Goal: Task Accomplishment & Management: Manage account settings

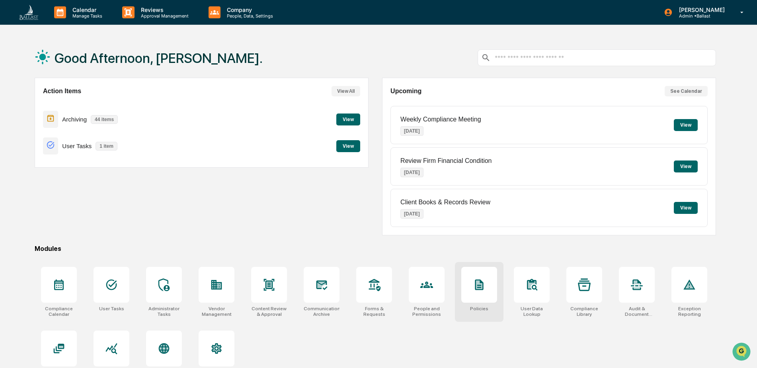
click at [480, 295] on div at bounding box center [479, 285] width 36 height 36
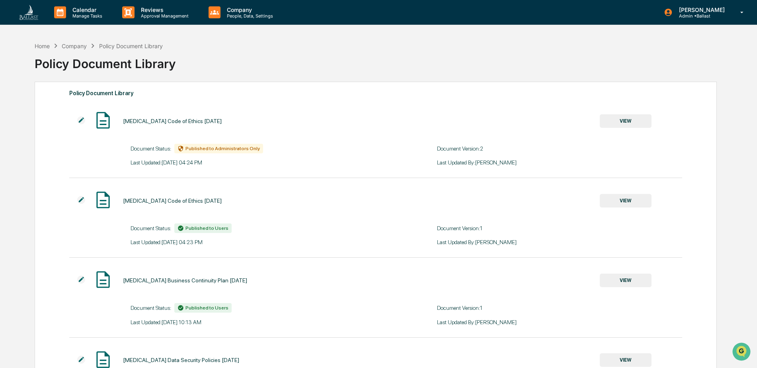
click at [80, 200] on img at bounding box center [81, 200] width 8 height 8
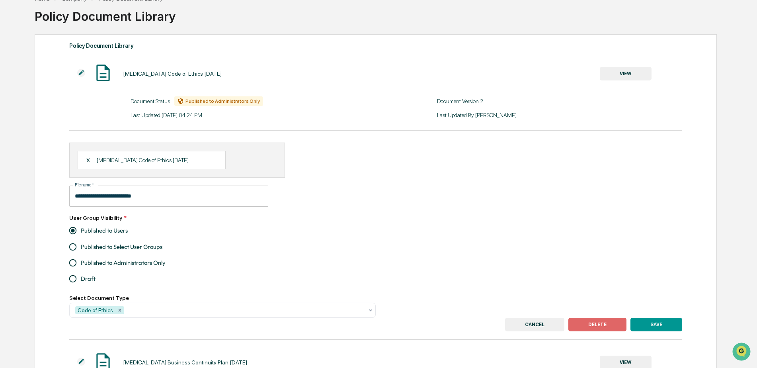
scroll to position [66, 0]
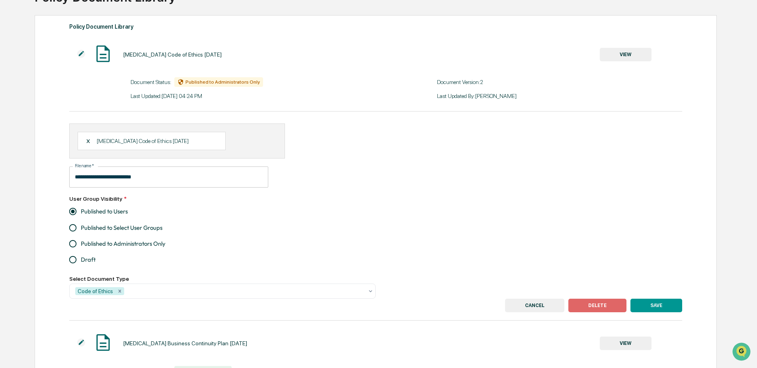
click at [594, 303] on button "DELETE" at bounding box center [597, 306] width 58 height 14
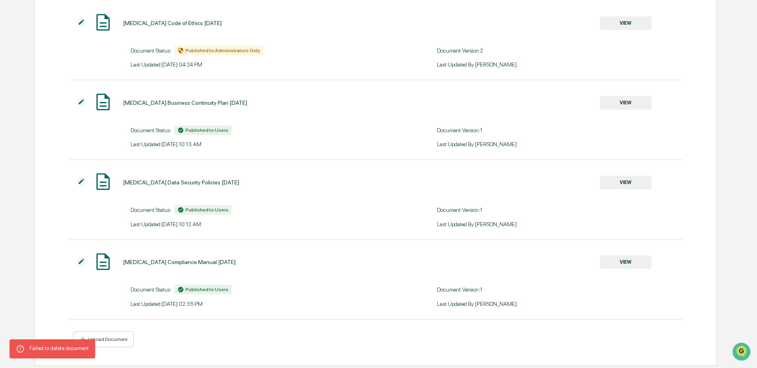
scroll to position [100, 0]
click at [113, 336] on div "Upload Document" at bounding box center [106, 338] width 41 height 6
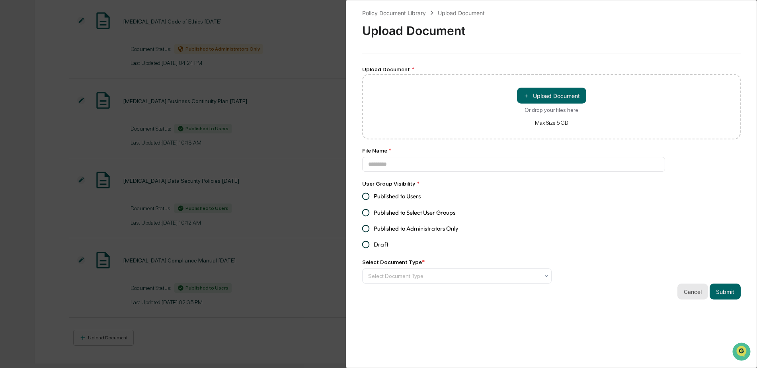
click at [690, 290] on button "Cancel" at bounding box center [692, 291] width 31 height 16
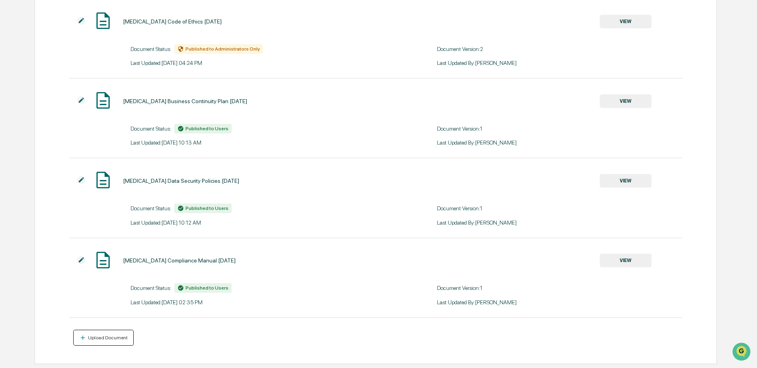
click at [108, 340] on div "Upload Document" at bounding box center [103, 338] width 49 height 8
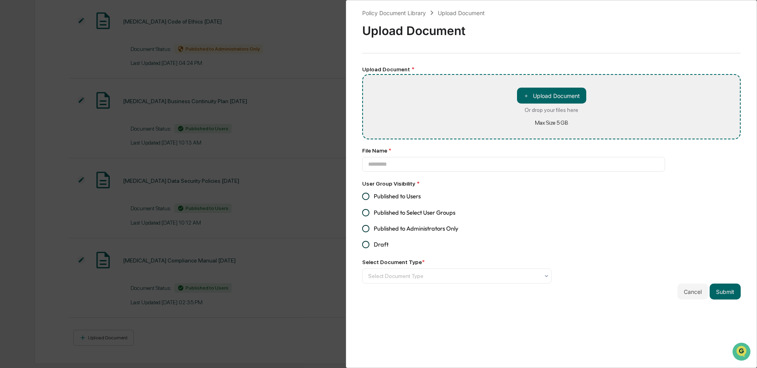
type input "**********"
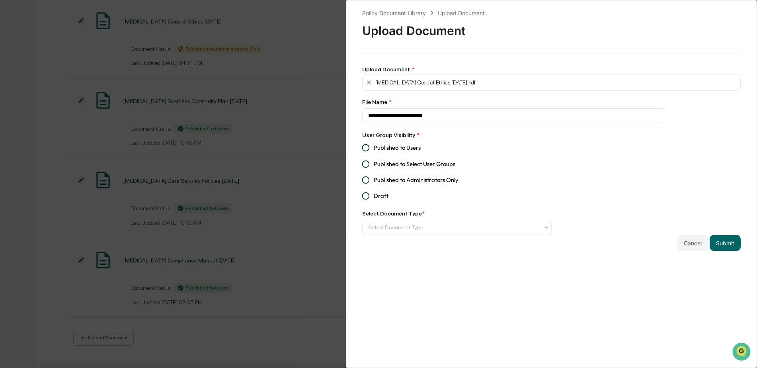
click at [408, 149] on span "Published to Users" at bounding box center [397, 147] width 47 height 9
click at [400, 226] on div at bounding box center [453, 227] width 171 height 8
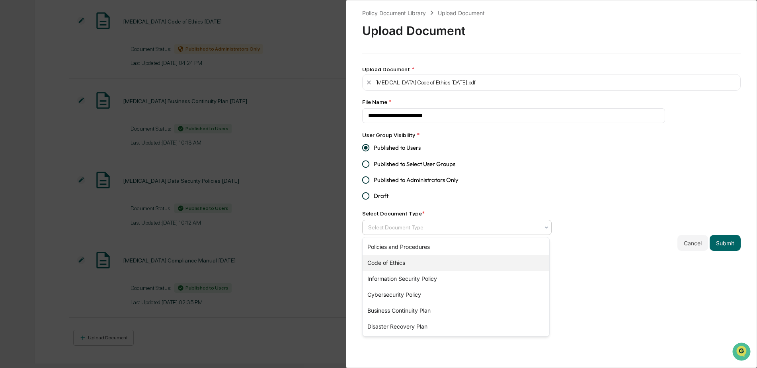
click at [398, 258] on div "Code of Ethics" at bounding box center [456, 263] width 187 height 16
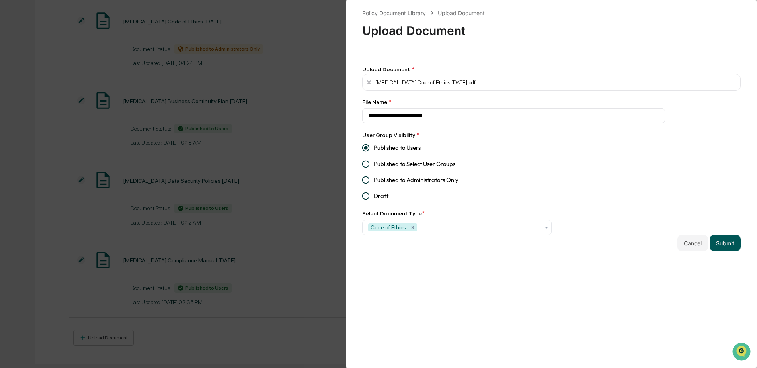
click at [725, 244] on button "Submit" at bounding box center [725, 243] width 31 height 16
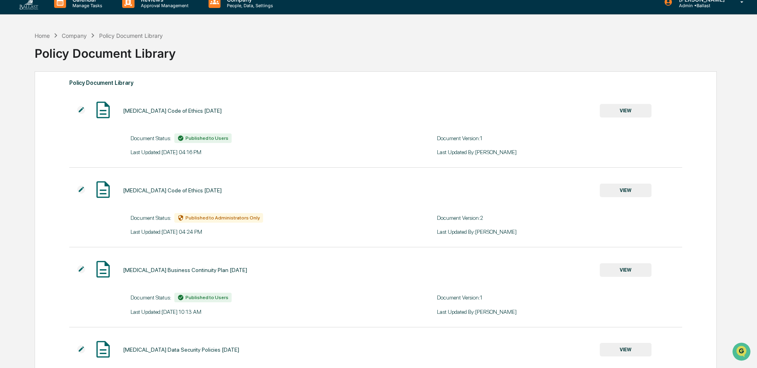
scroll to position [0, 0]
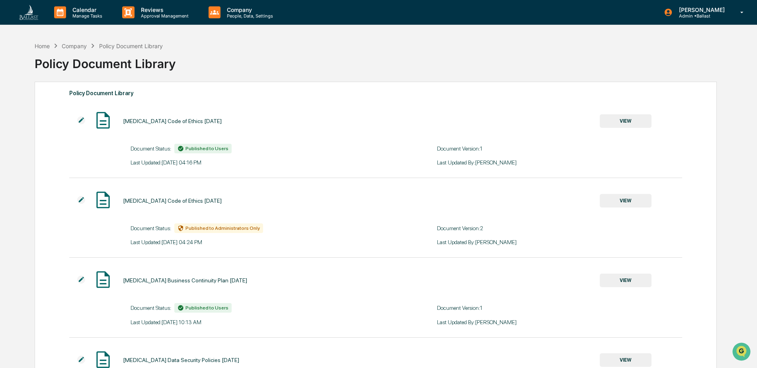
click at [74, 46] on div "Company" at bounding box center [74, 46] width 25 height 7
click at [43, 46] on div "Home" at bounding box center [42, 46] width 15 height 7
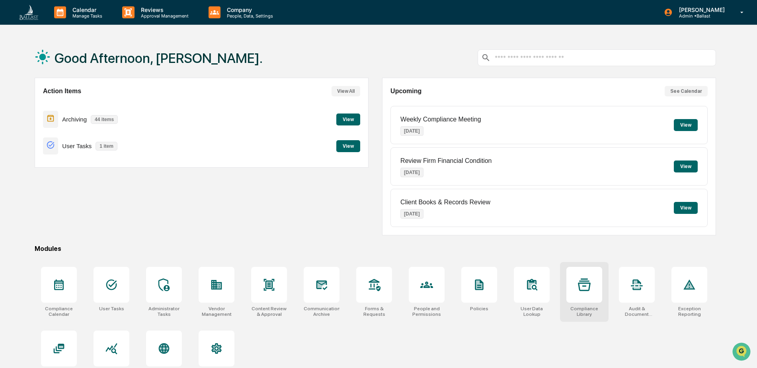
click at [580, 289] on icon at bounding box center [584, 284] width 13 height 12
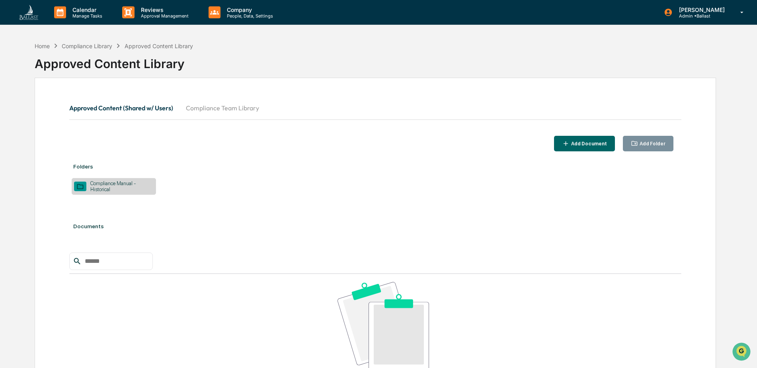
click at [647, 142] on div "Add Folder" at bounding box center [651, 144] width 27 height 6
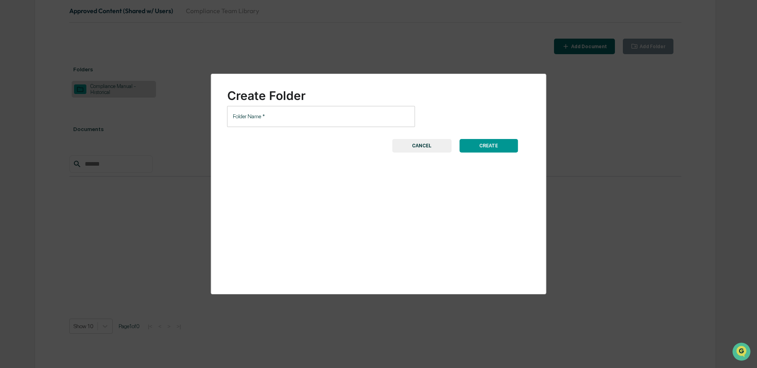
scroll to position [104, 0]
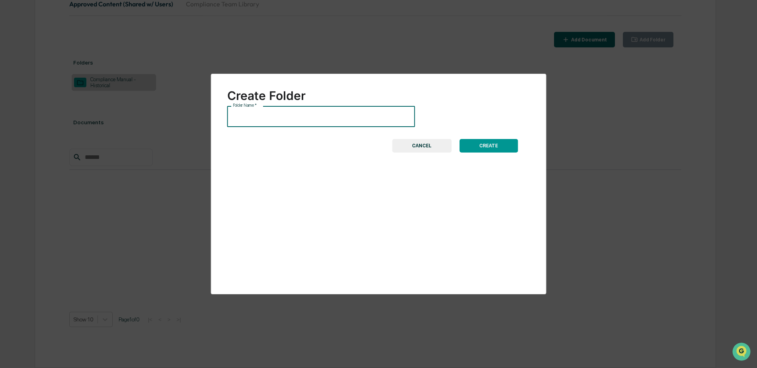
click at [335, 121] on input "Folder Name   *" at bounding box center [321, 116] width 188 height 21
type input "**********"
click at [501, 146] on button "CREATE" at bounding box center [488, 146] width 59 height 14
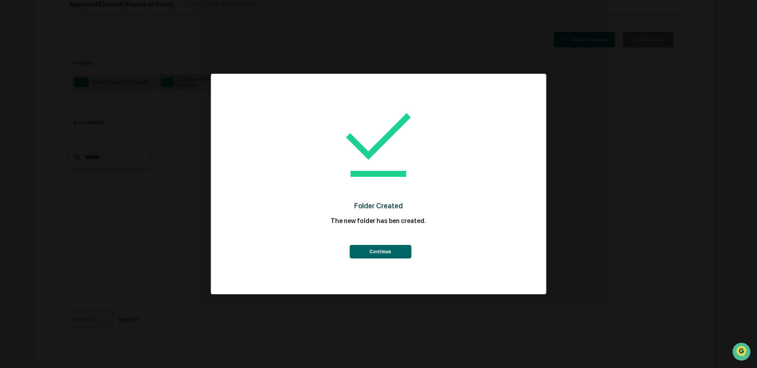
click at [393, 254] on button "Continue" at bounding box center [380, 252] width 62 height 14
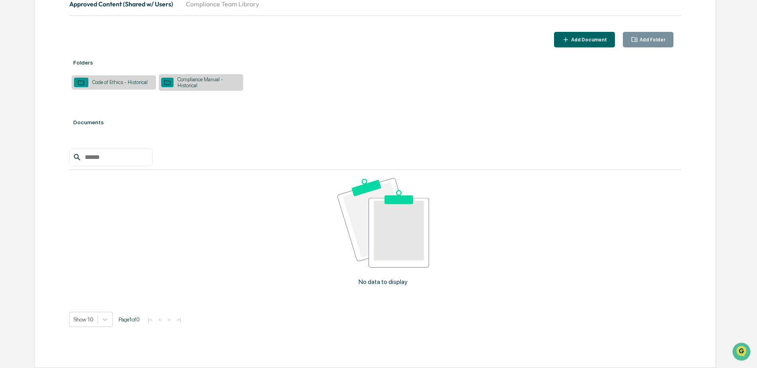
click at [105, 83] on div "Code of Ethics - Historical" at bounding box center [119, 82] width 63 height 6
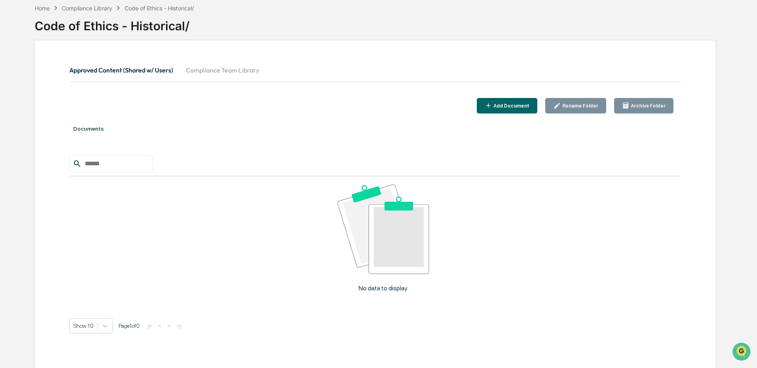
click at [523, 105] on div "Add Document" at bounding box center [510, 106] width 37 height 6
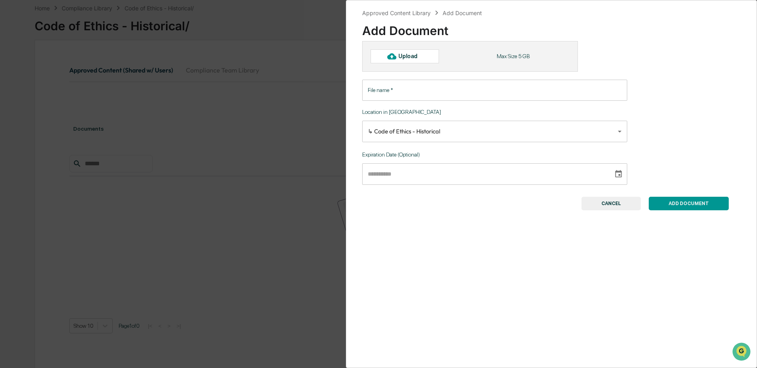
click at [418, 59] on div "Upload" at bounding box center [411, 56] width 26 height 6
type input "**********"
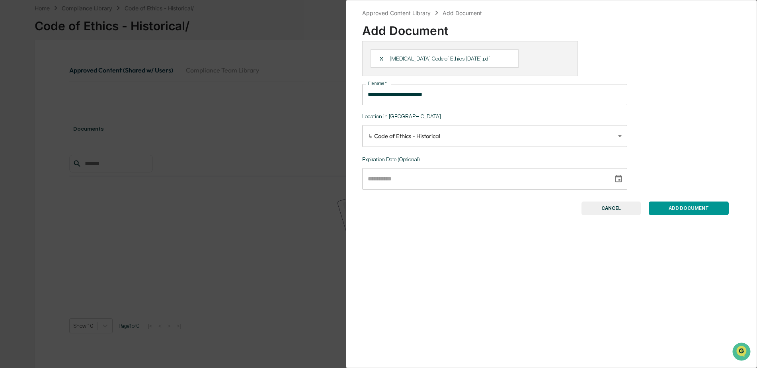
type input "**********"
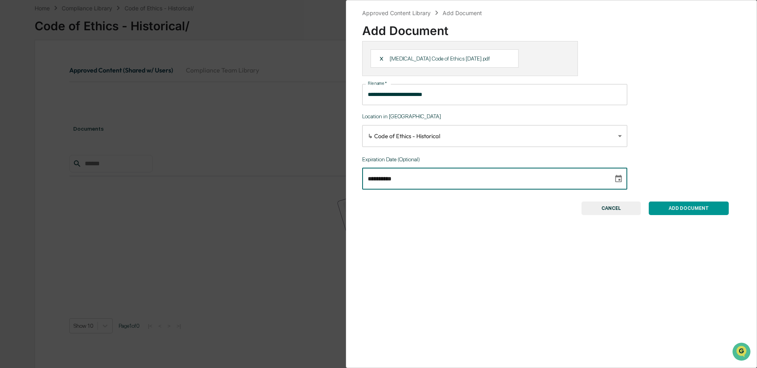
click at [500, 176] on input "**********" at bounding box center [485, 178] width 246 height 21
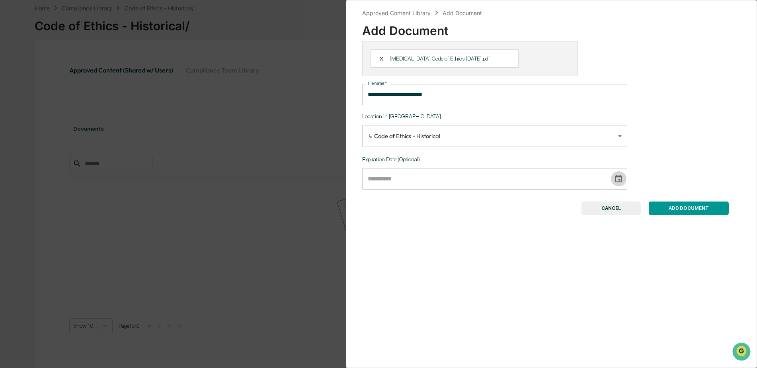
click at [614, 178] on icon "Choose date" at bounding box center [618, 178] width 9 height 9
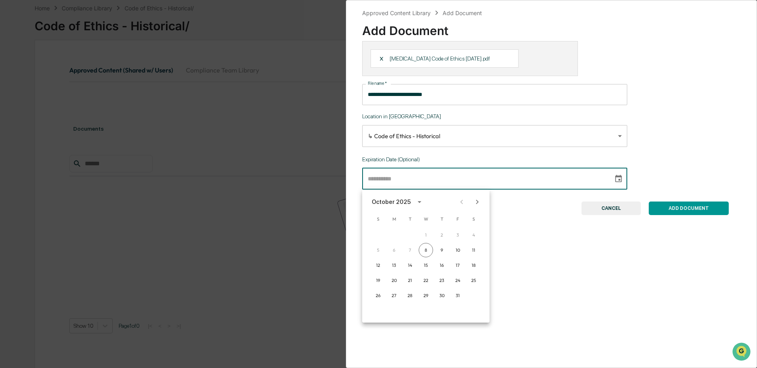
click at [425, 235] on div "1 2 3 4" at bounding box center [425, 235] width 127 height 14
click at [425, 234] on div "1 2 3 4" at bounding box center [425, 235] width 127 height 14
click at [400, 178] on input "text" at bounding box center [485, 178] width 246 height 21
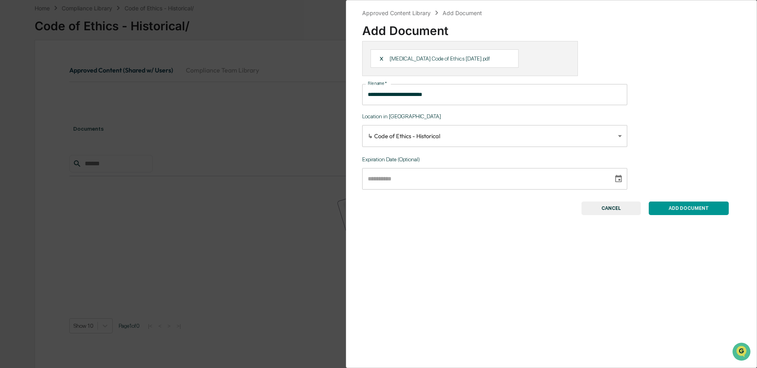
click at [673, 207] on button "ADD DOCUMENT" at bounding box center [689, 208] width 80 height 14
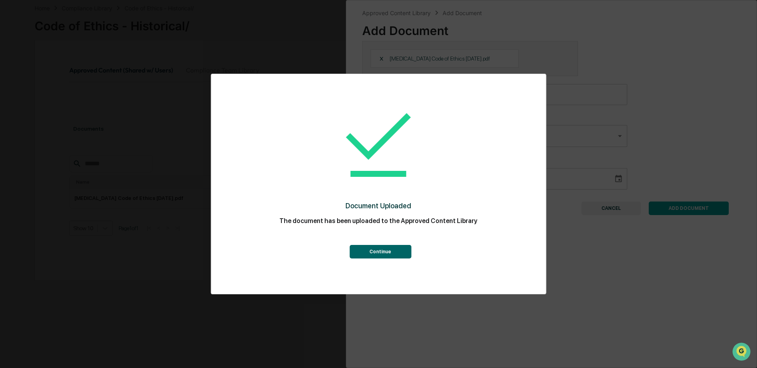
click at [398, 248] on button "Continue" at bounding box center [380, 252] width 62 height 14
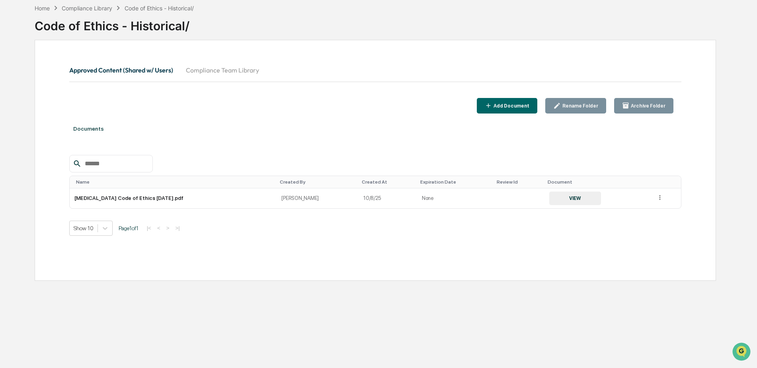
click at [515, 106] on div "Add Document" at bounding box center [510, 106] width 37 height 6
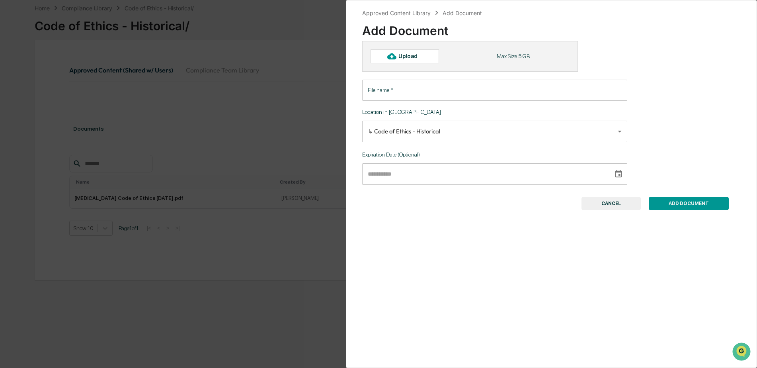
click at [673, 203] on button "ADD DOCUMENT" at bounding box center [689, 204] width 80 height 14
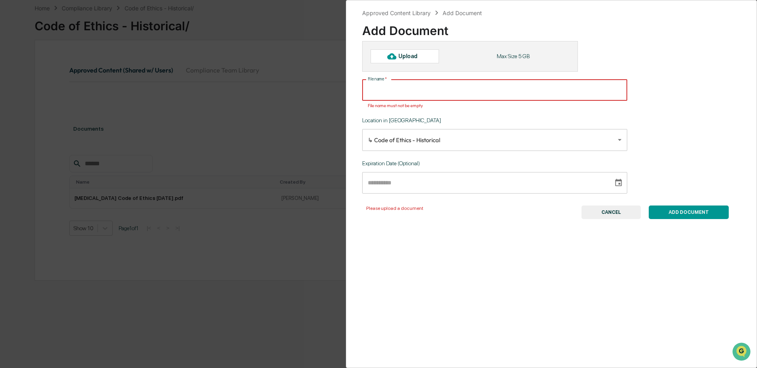
click at [581, 91] on input "File name   *" at bounding box center [494, 90] width 265 height 21
click at [417, 56] on div "Upload" at bounding box center [411, 56] width 26 height 6
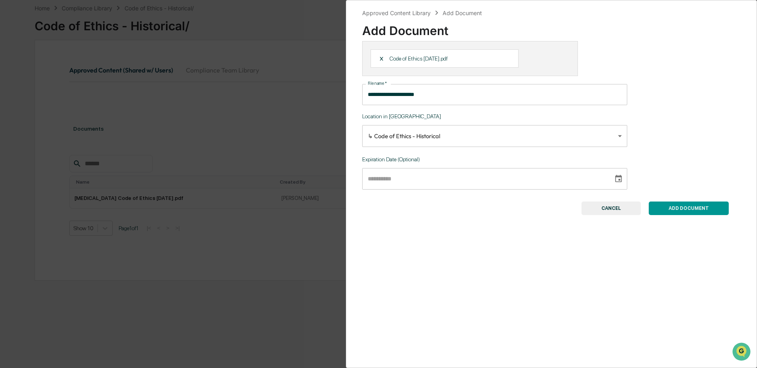
type input "**********"
click at [671, 210] on button "ADD DOCUMENT" at bounding box center [689, 208] width 80 height 14
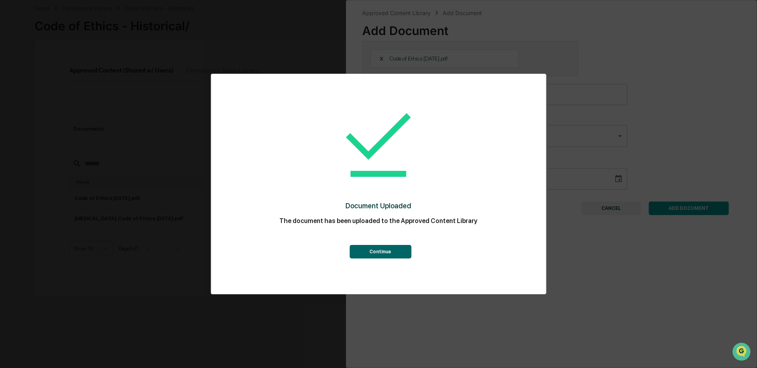
click at [402, 251] on button "Continue" at bounding box center [380, 252] width 62 height 14
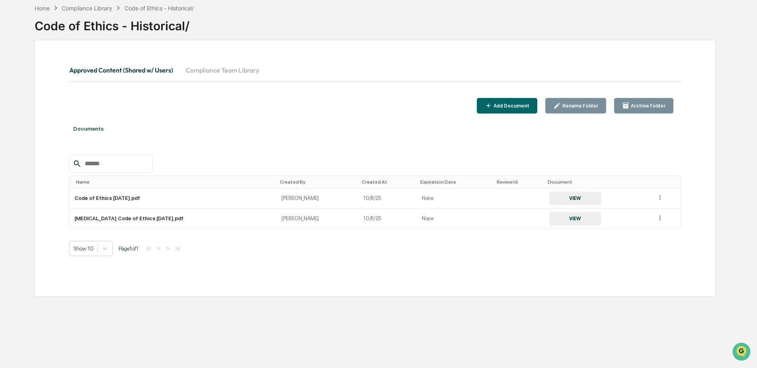
click at [515, 105] on div "Add Document" at bounding box center [510, 106] width 37 height 6
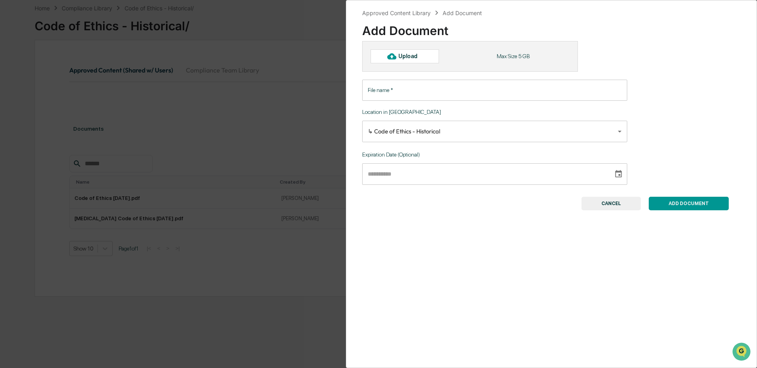
click at [422, 59] on div "Upload" at bounding box center [411, 56] width 26 height 6
type input "**********"
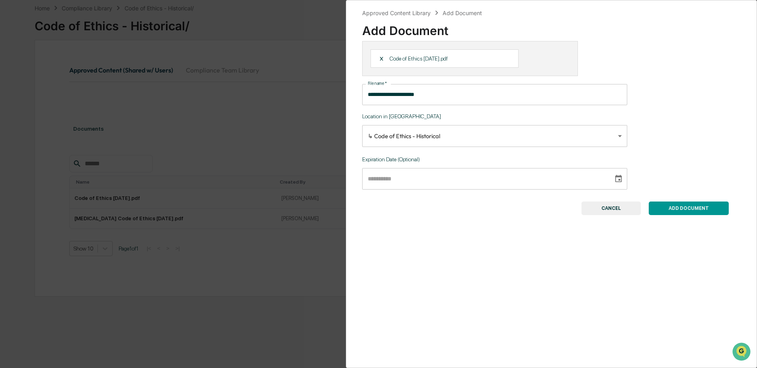
click at [659, 207] on button "ADD DOCUMENT" at bounding box center [689, 208] width 80 height 14
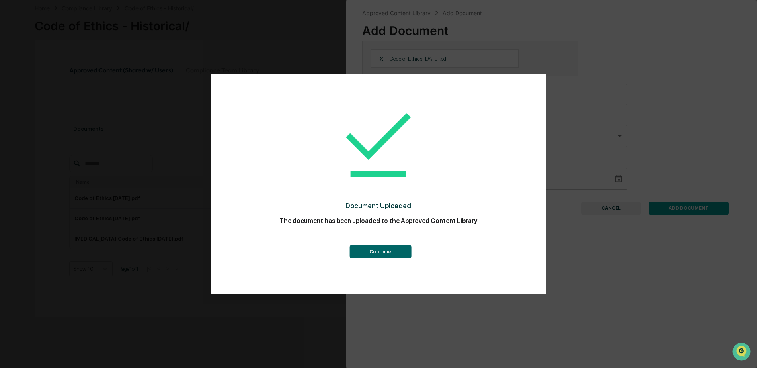
click at [392, 252] on button "Continue" at bounding box center [380, 252] width 62 height 14
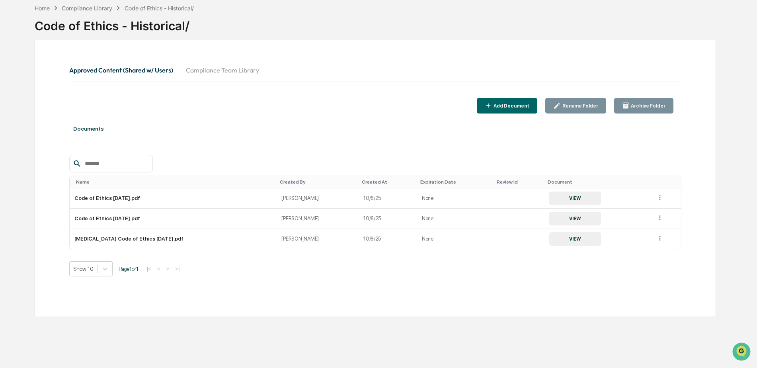
click at [507, 107] on div "Add Document" at bounding box center [510, 106] width 37 height 6
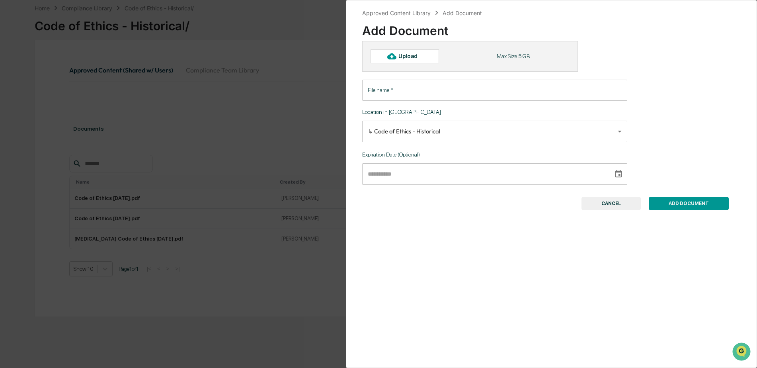
click at [421, 59] on div "Upload" at bounding box center [411, 56] width 26 height 6
type input "**********"
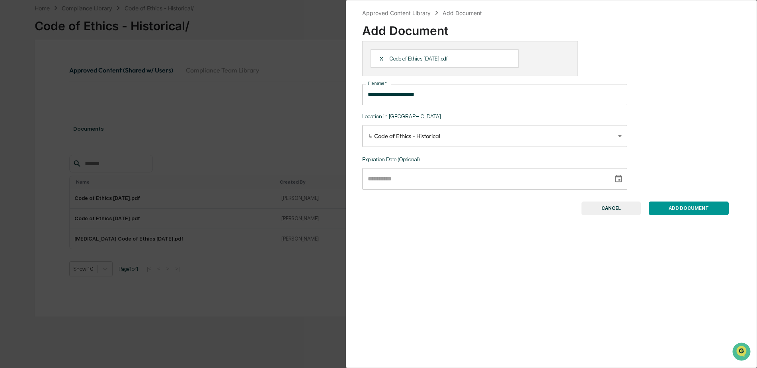
click at [691, 209] on button "ADD DOCUMENT" at bounding box center [689, 208] width 80 height 14
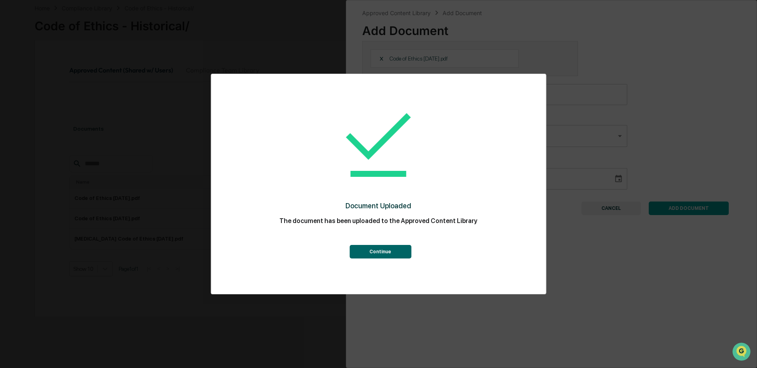
click at [398, 252] on button "Continue" at bounding box center [380, 252] width 62 height 14
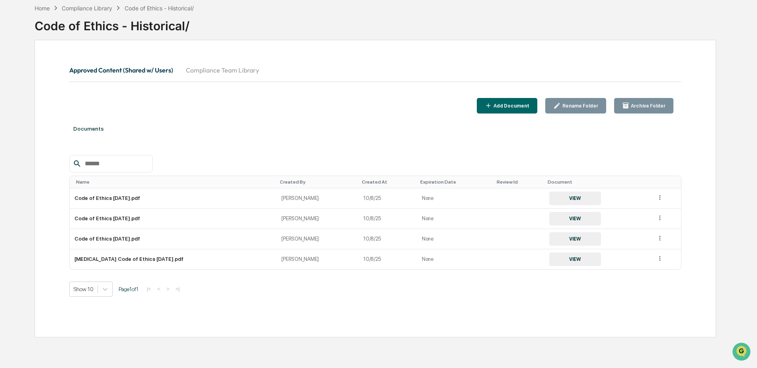
click at [492, 108] on icon "button" at bounding box center [489, 106] width 8 height 8
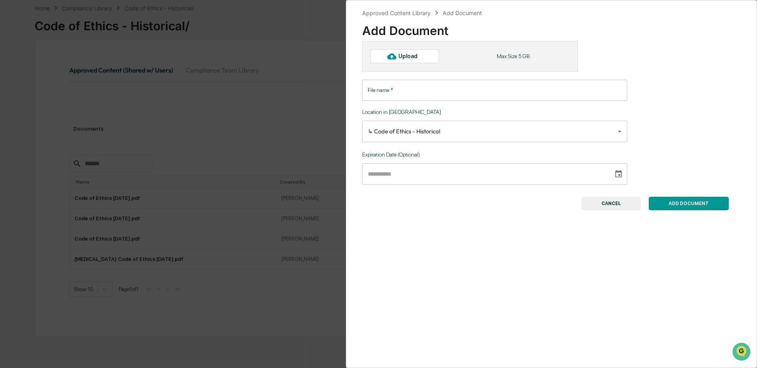
click at [420, 59] on div "Upload" at bounding box center [411, 56] width 26 height 6
type input "**********"
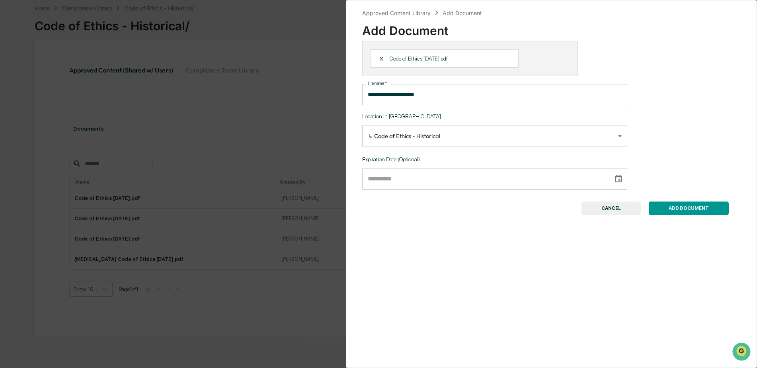
click at [673, 208] on button "ADD DOCUMENT" at bounding box center [689, 208] width 80 height 14
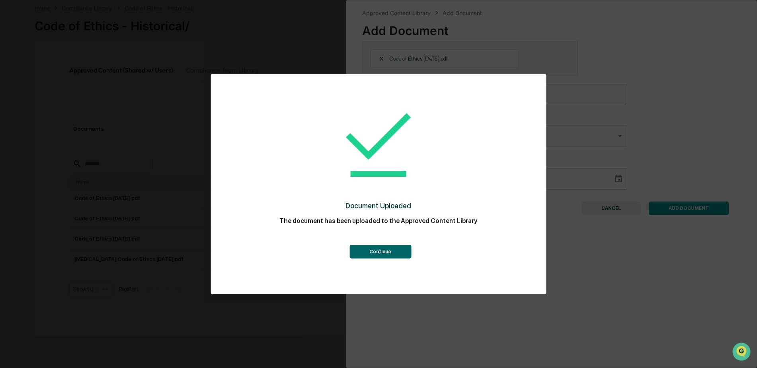
click at [398, 251] on button "Continue" at bounding box center [380, 252] width 62 height 14
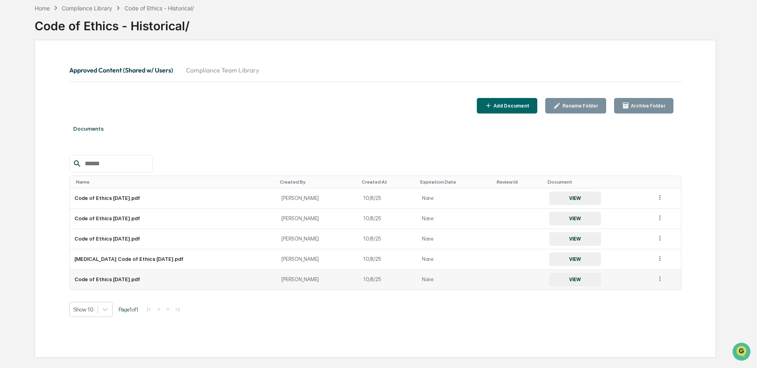
click at [162, 282] on td "Code of Ethics 08.17.17.pdf" at bounding box center [173, 279] width 207 height 20
click at [101, 8] on div "Compliance Library" at bounding box center [87, 8] width 51 height 7
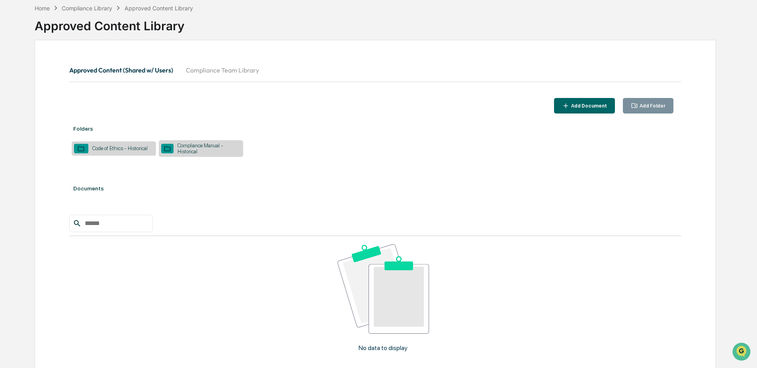
click at [189, 149] on div "Compliance Manual - Historical" at bounding box center [207, 148] width 67 height 12
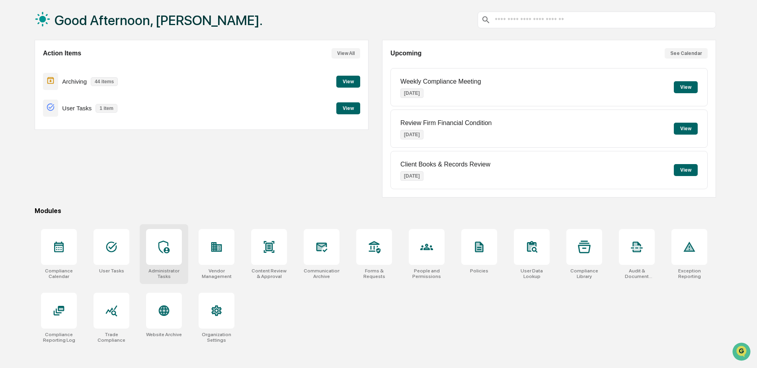
click at [166, 254] on div at bounding box center [164, 247] width 36 height 36
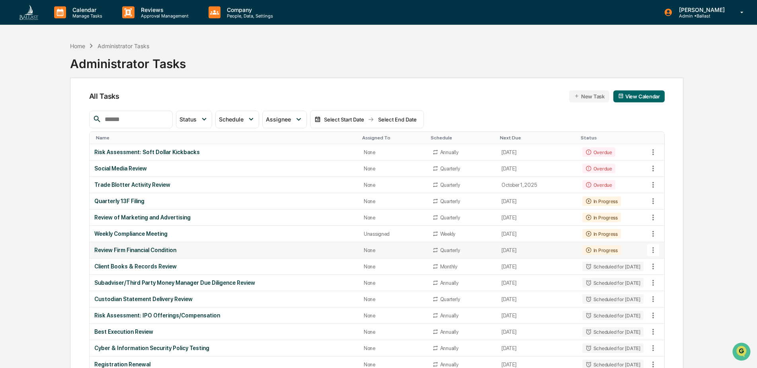
click at [155, 250] on div "Review Firm Financial Condition" at bounding box center [224, 250] width 260 height 6
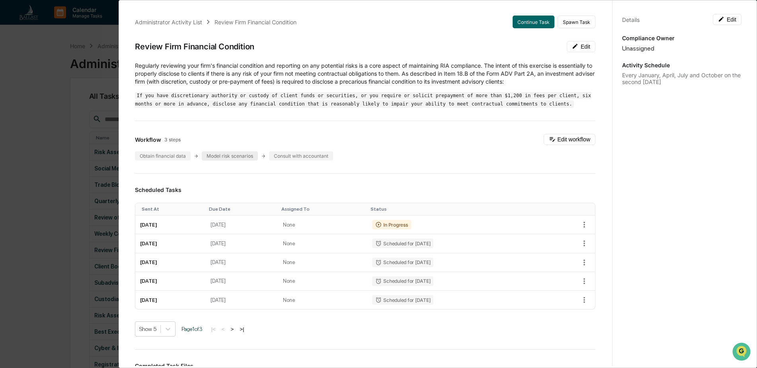
click at [216, 156] on div "Model risk scenarios" at bounding box center [230, 155] width 56 height 9
click at [183, 155] on div "Obtain financial data" at bounding box center [163, 155] width 56 height 9
click at [552, 136] on button "Edit workflow" at bounding box center [570, 139] width 52 height 11
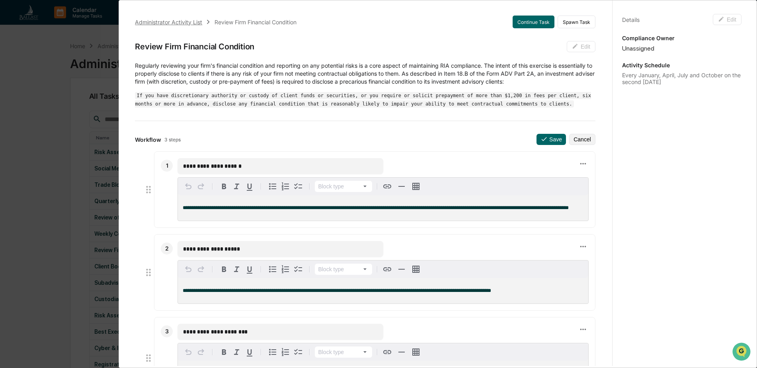
click at [195, 23] on div "Administrator Activity List" at bounding box center [168, 22] width 67 height 7
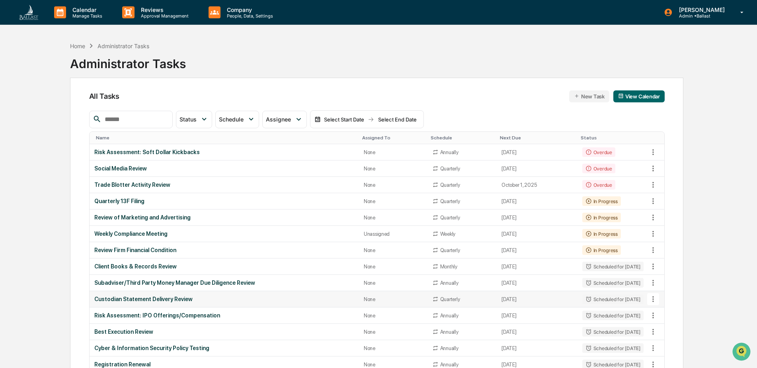
click at [169, 299] on div "Custodian Statement Delivery Review" at bounding box center [224, 299] width 260 height 6
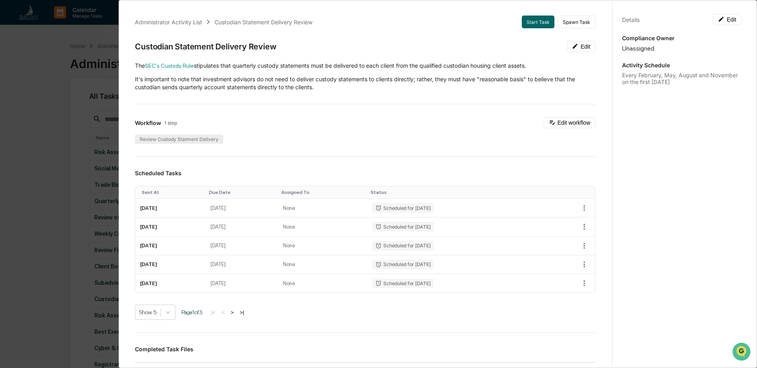
click at [204, 138] on div "Review Custody Statment Delivery" at bounding box center [179, 139] width 88 height 9
click at [557, 121] on button "Edit workflow" at bounding box center [570, 122] width 52 height 11
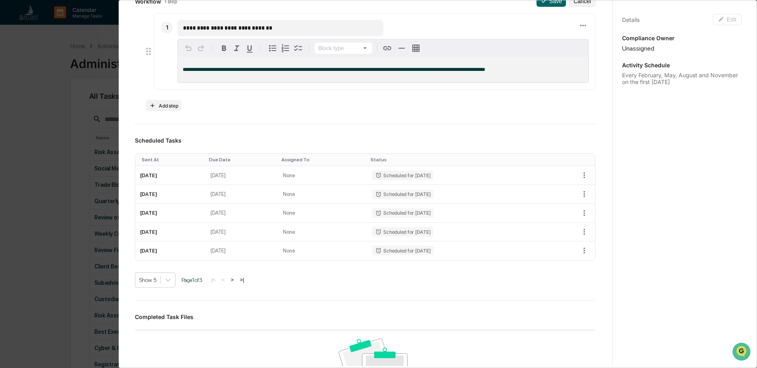
scroll to position [133, 0]
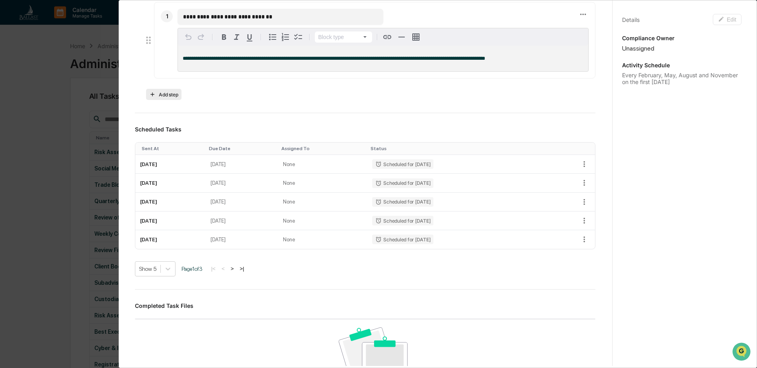
click at [167, 95] on button "Add step" at bounding box center [163, 94] width 35 height 11
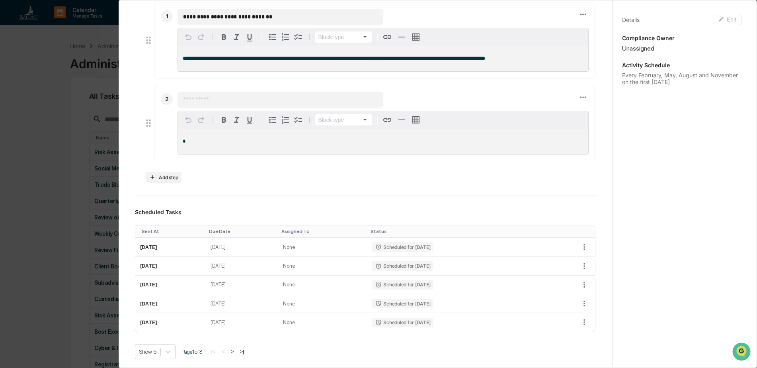
click at [203, 99] on input "text" at bounding box center [280, 100] width 194 height 8
type input "**********"
click at [200, 135] on div "*" at bounding box center [383, 141] width 410 height 25
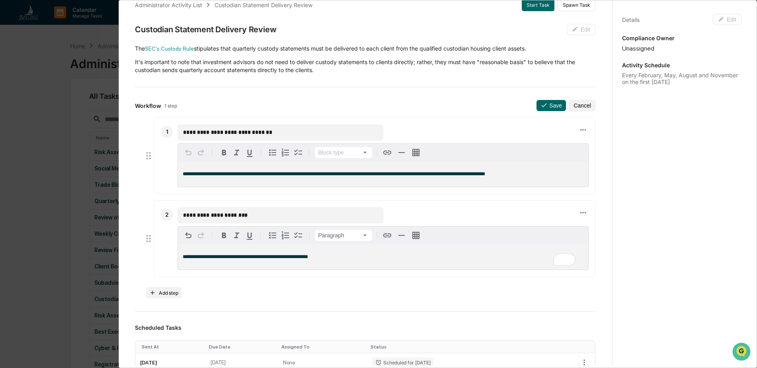
scroll to position [0, 0]
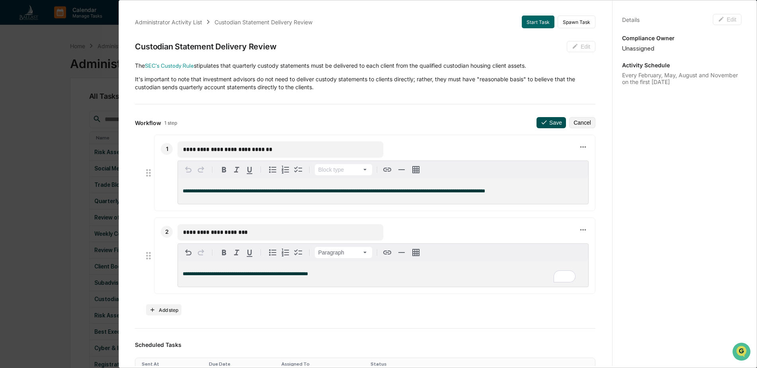
click at [542, 121] on button "Save" at bounding box center [551, 122] width 29 height 11
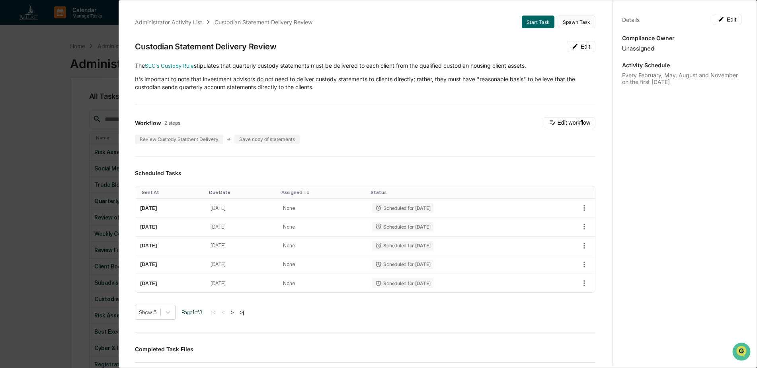
click at [568, 22] on button "Spawn Task" at bounding box center [577, 22] width 38 height 13
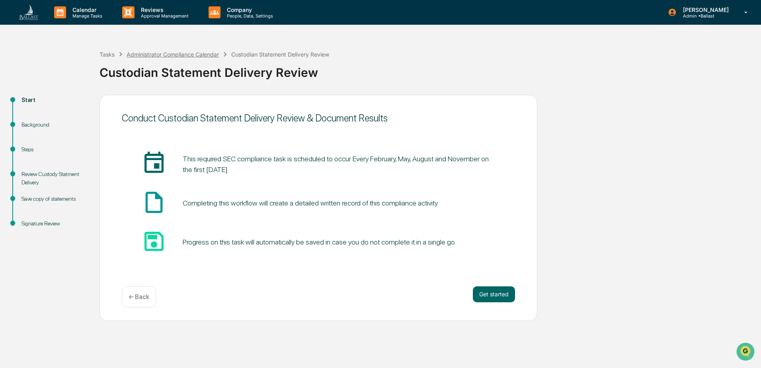
click at [205, 56] on div "Administrator Compliance Calendar" at bounding box center [173, 54] width 92 height 7
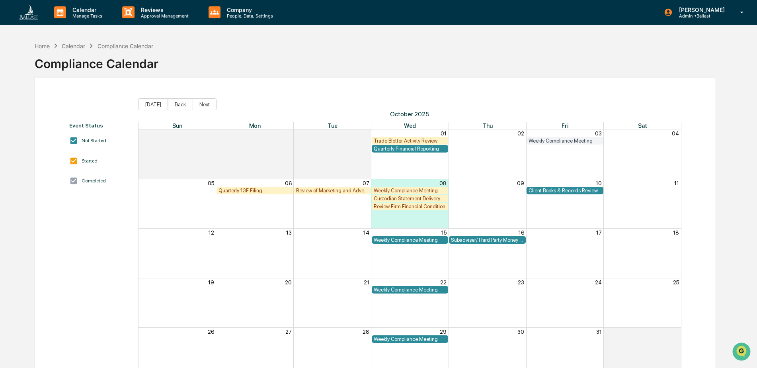
click at [78, 46] on div "Calendar" at bounding box center [73, 46] width 23 height 7
